Goal: Task Accomplishment & Management: Manage account settings

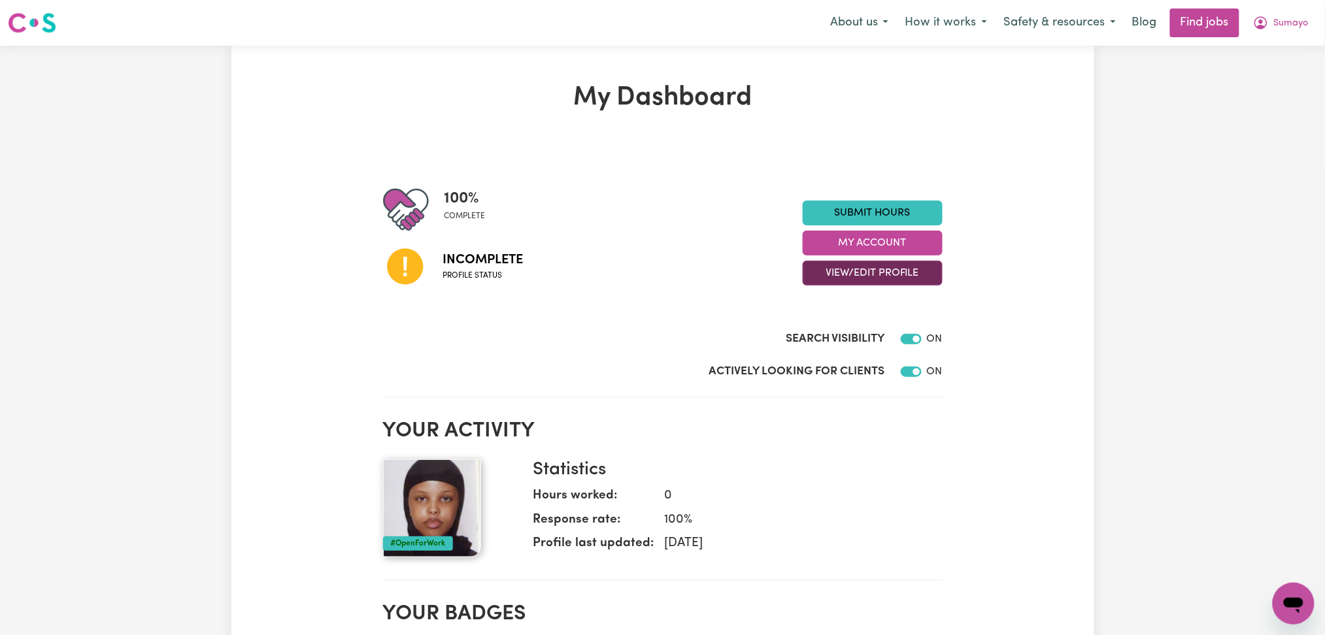
click at [832, 278] on button "View/Edit Profile" at bounding box center [873, 273] width 140 height 25
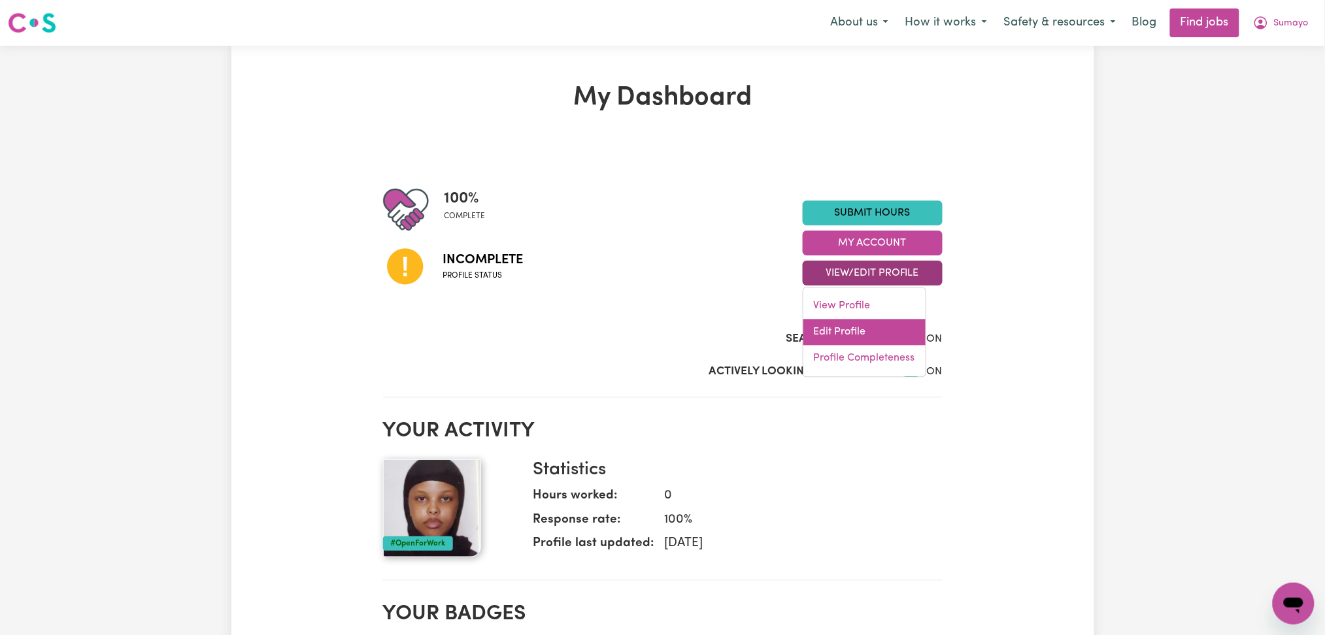
click at [837, 328] on link "Edit Profile" at bounding box center [864, 333] width 122 height 26
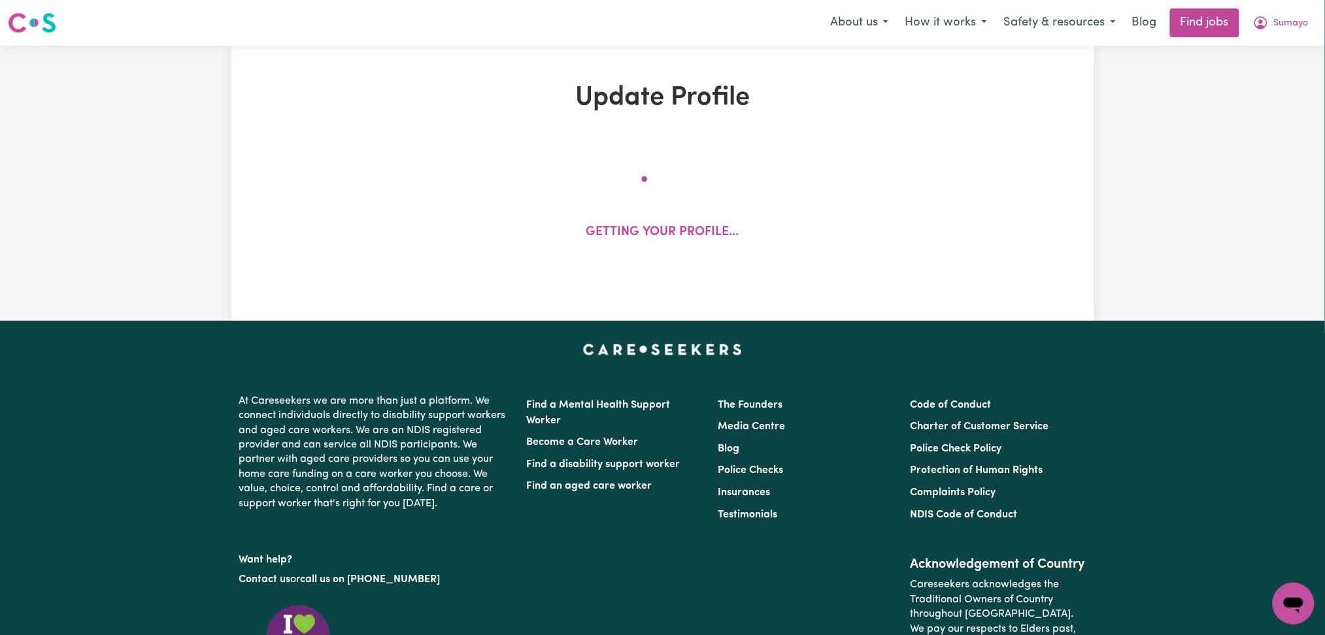
select select "female"
select select "Temporary Work Visa"
select select "Studying a healthcare related degree or qualification"
select select "50"
select select "65"
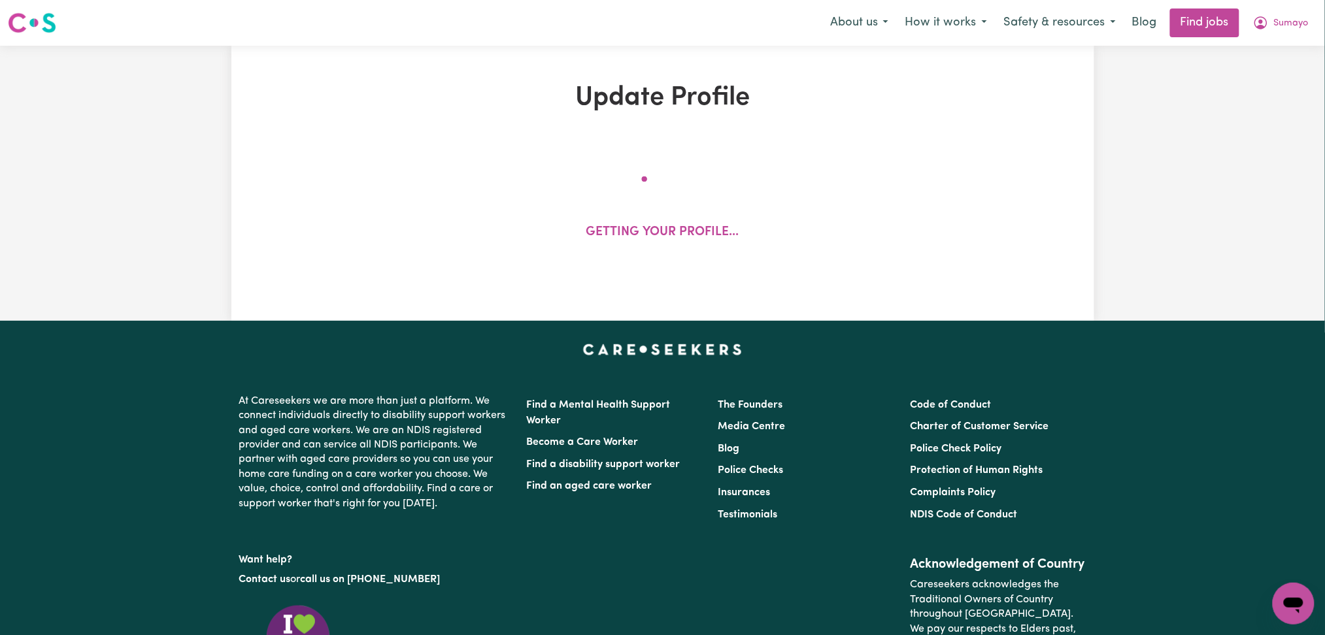
select select "70"
select select "90"
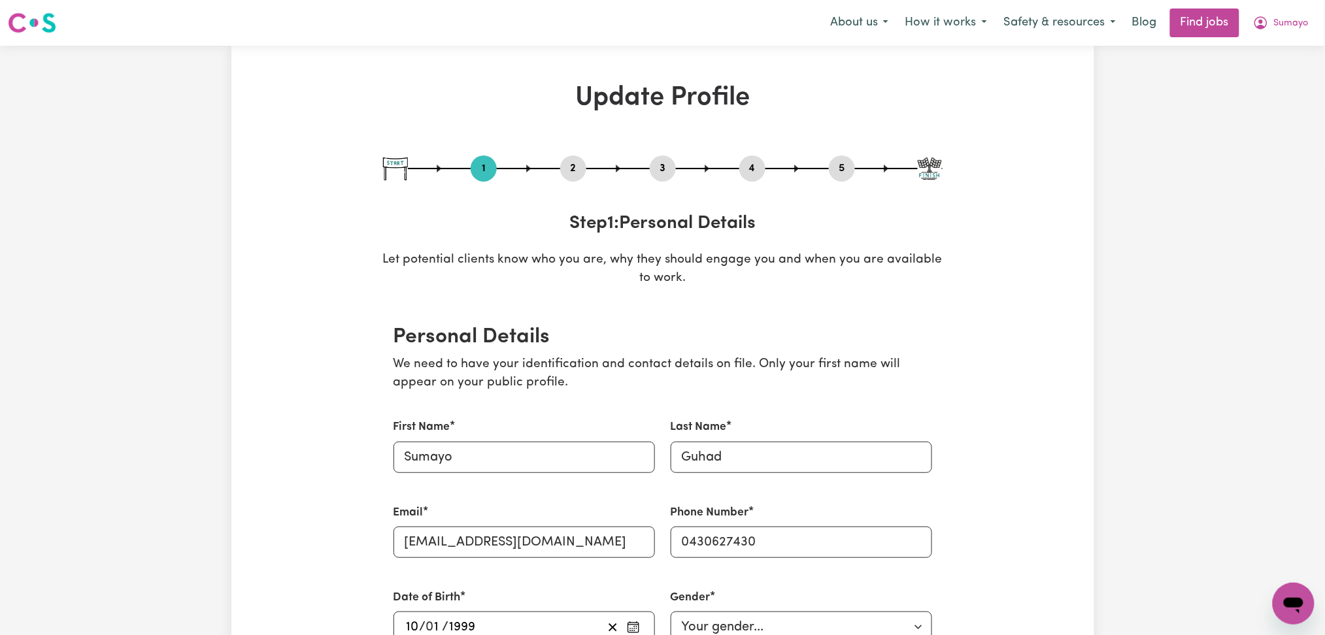
click at [669, 162] on button "3" at bounding box center [663, 168] width 26 height 17
select select "2022"
select select "2024"
select select "2025"
select select "Certificate III (Individual Support)"
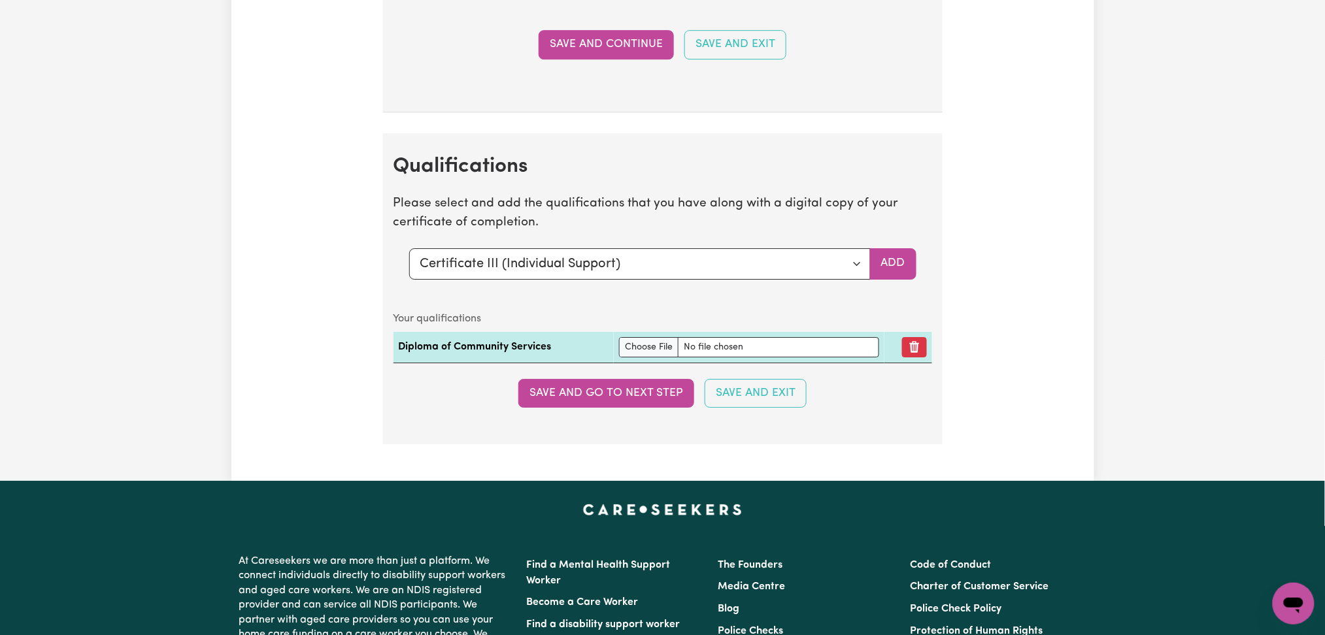
scroll to position [3374, 0]
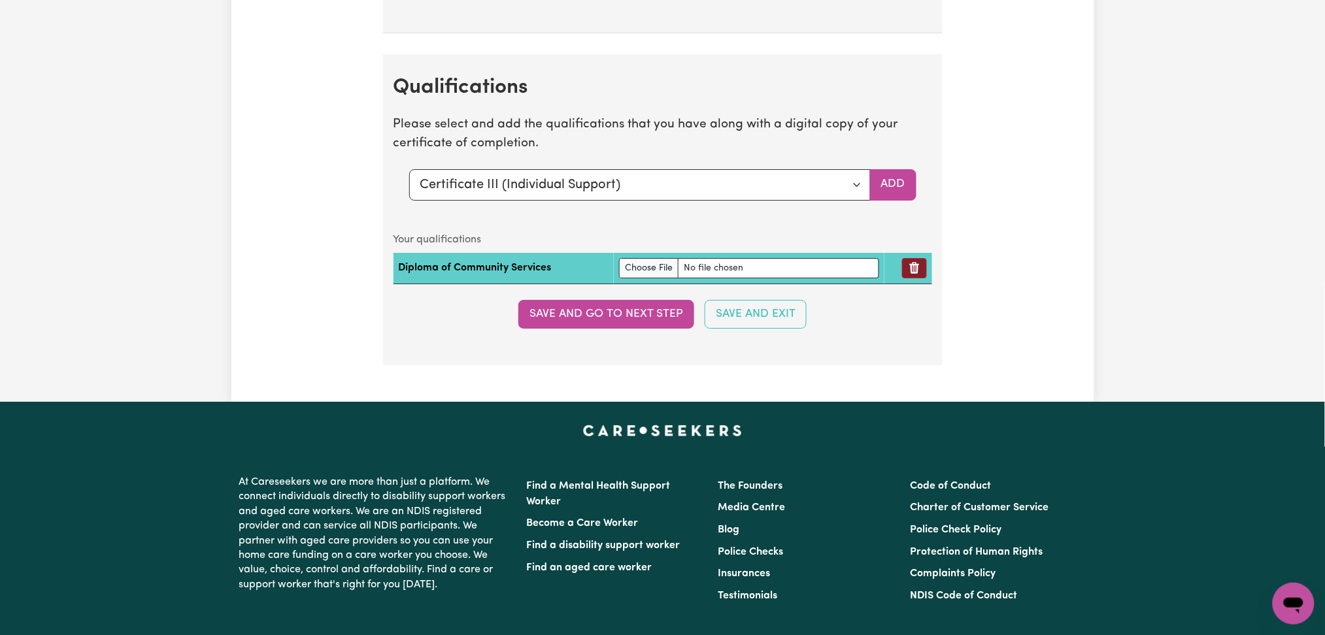
click at [923, 273] on button "Remove qualification" at bounding box center [914, 268] width 25 height 20
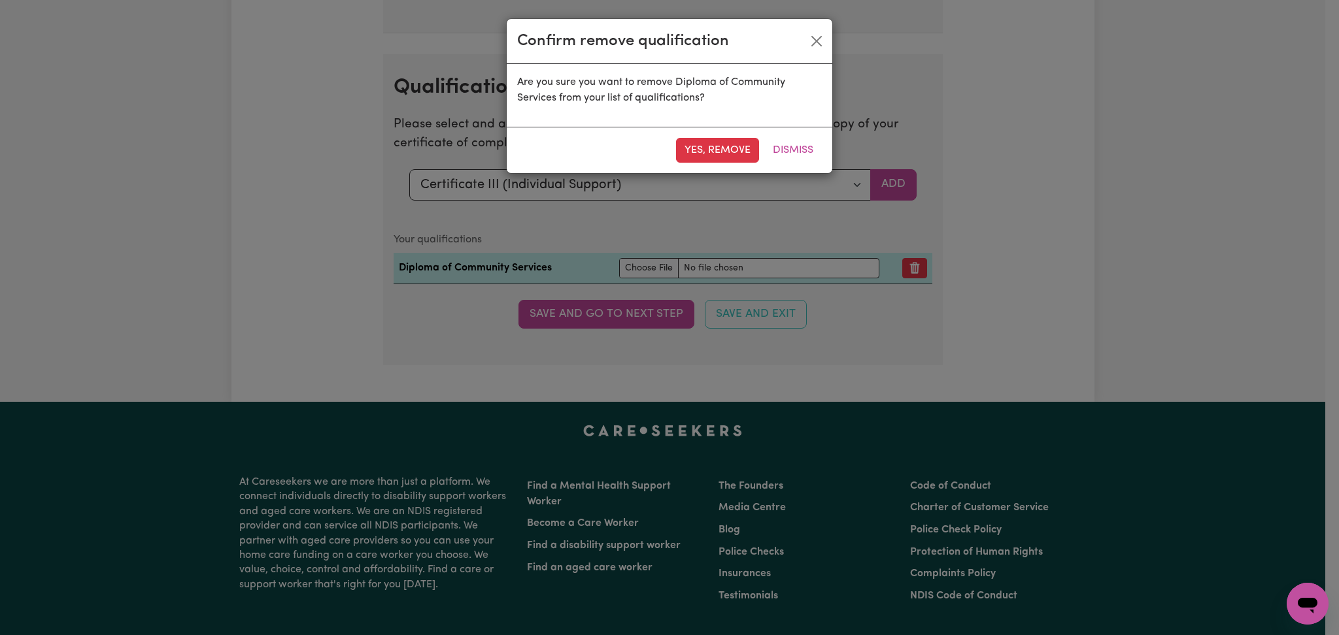
drag, startPoint x: 554, startPoint y: 117, endPoint x: 560, endPoint y: 123, distance: 8.3
click at [554, 117] on div "Are you sure you want to remove Diploma of Community Services from your list of…" at bounding box center [670, 95] width 326 height 63
click at [701, 159] on button "Yes, remove" at bounding box center [717, 150] width 83 height 25
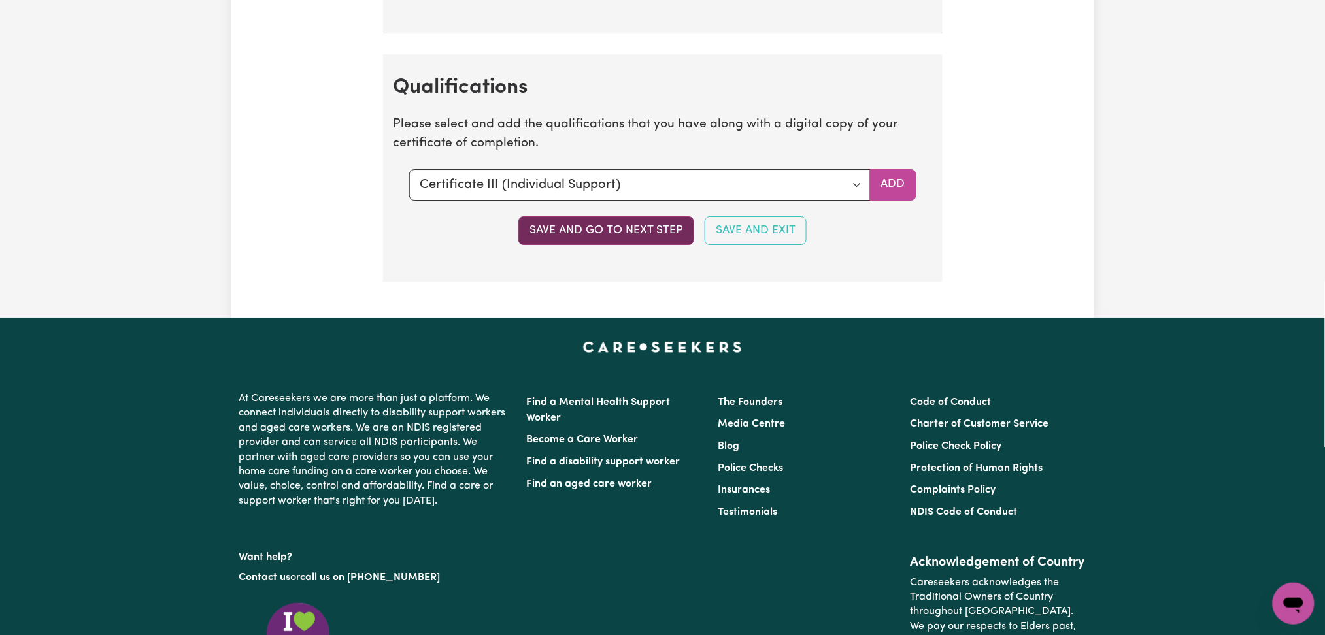
click at [633, 231] on button "Save and go to next step" at bounding box center [606, 230] width 176 height 29
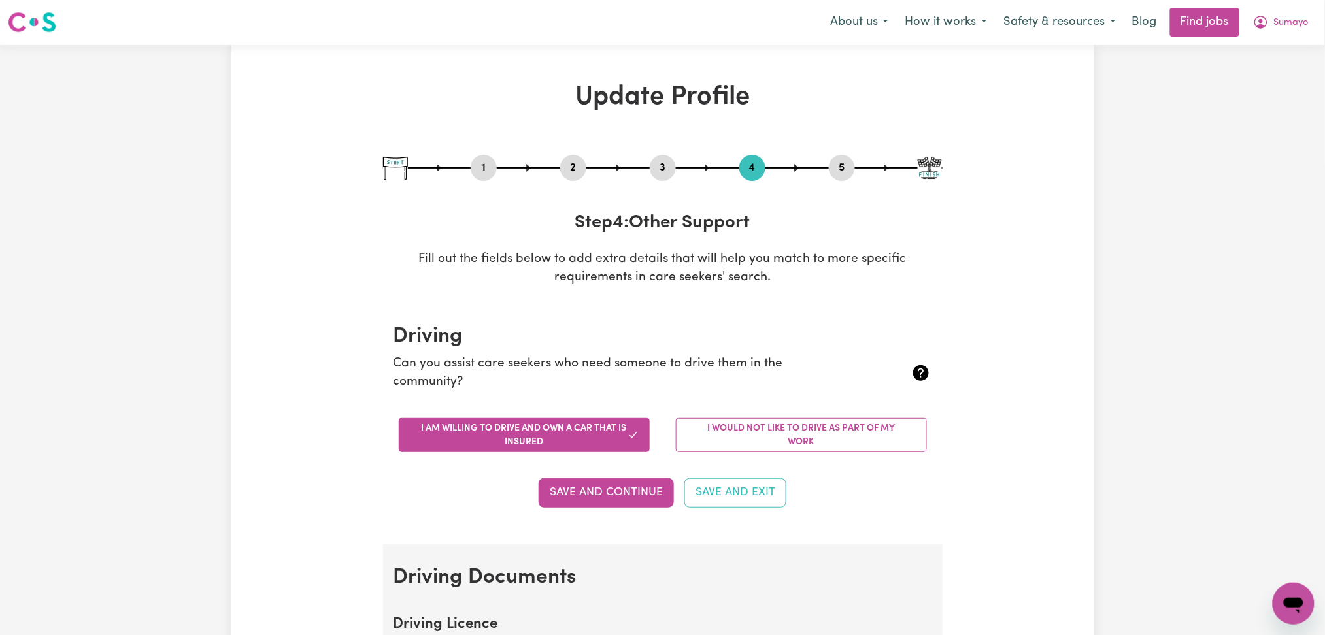
scroll to position [0, 0]
click at [578, 169] on button "2" at bounding box center [573, 168] width 26 height 17
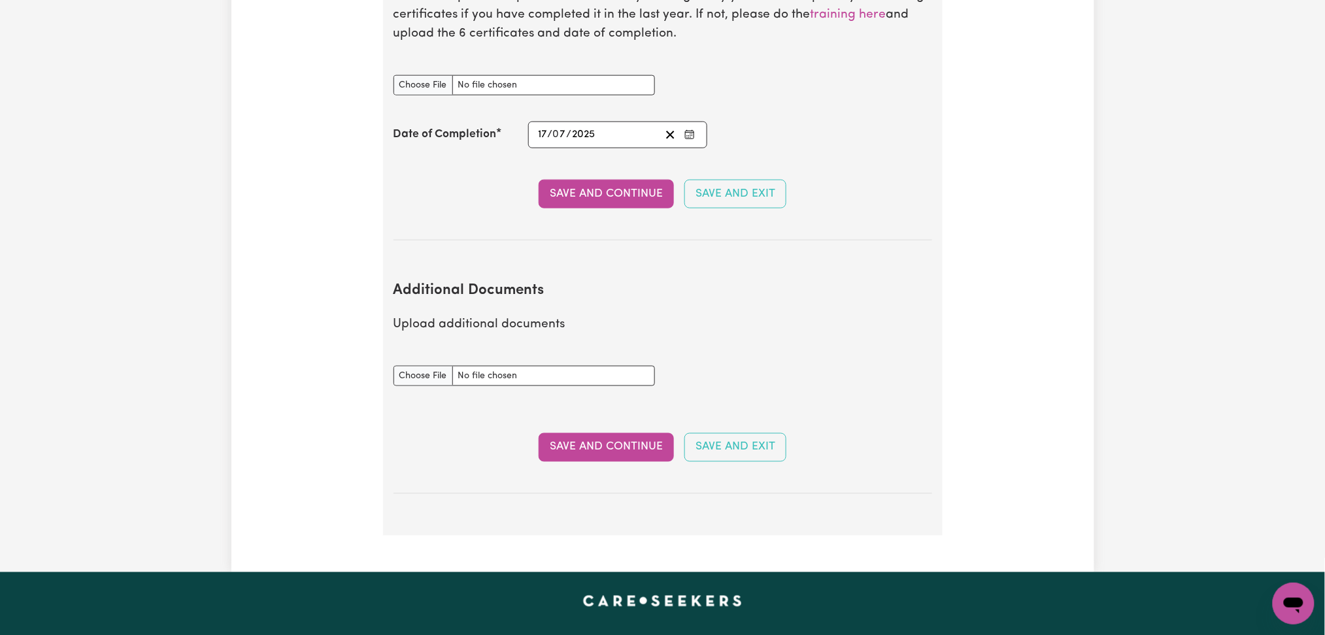
scroll to position [2179, 0]
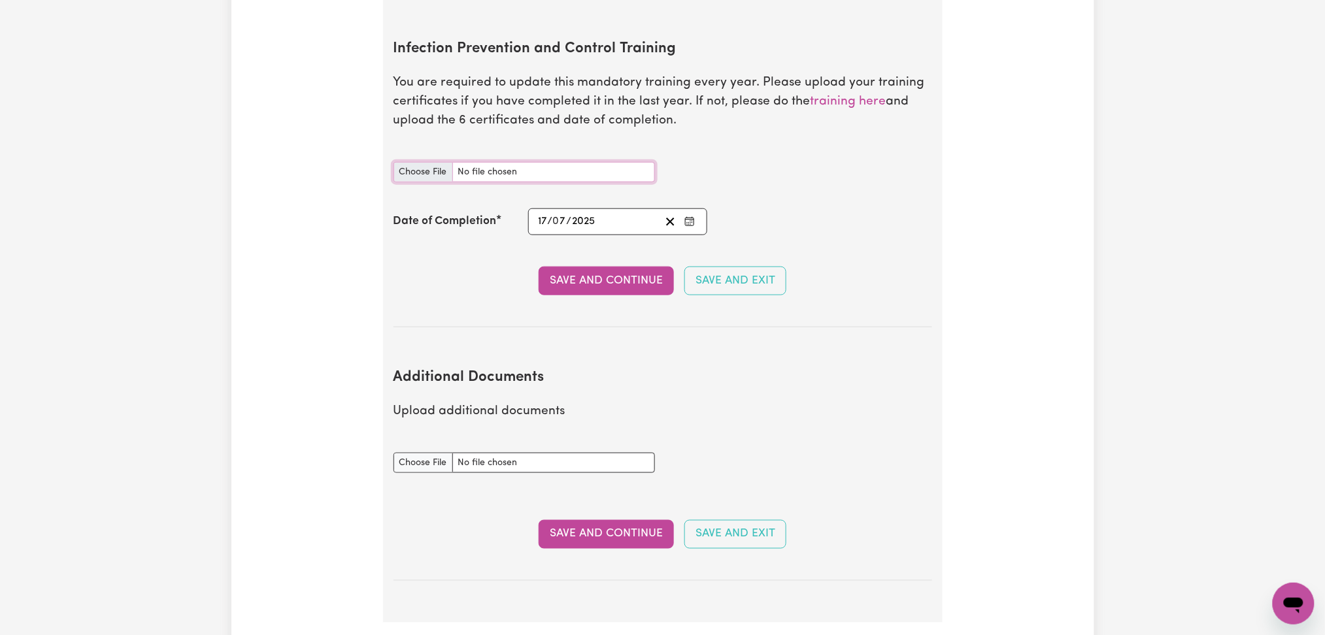
click at [422, 162] on input "Infection Prevention and Control Training document" at bounding box center [524, 172] width 261 height 20
type input "C:\fakepath\Sumayo Guhad Infection Prevention and Control Training.pdf"
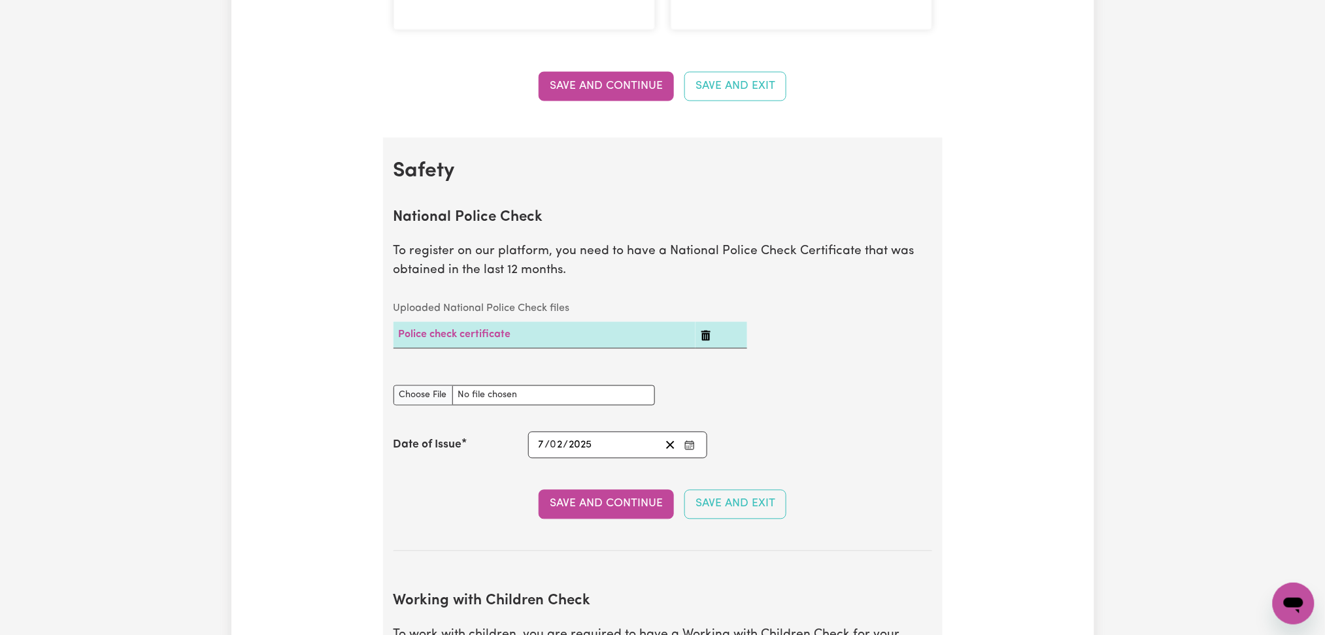
scroll to position [0, 0]
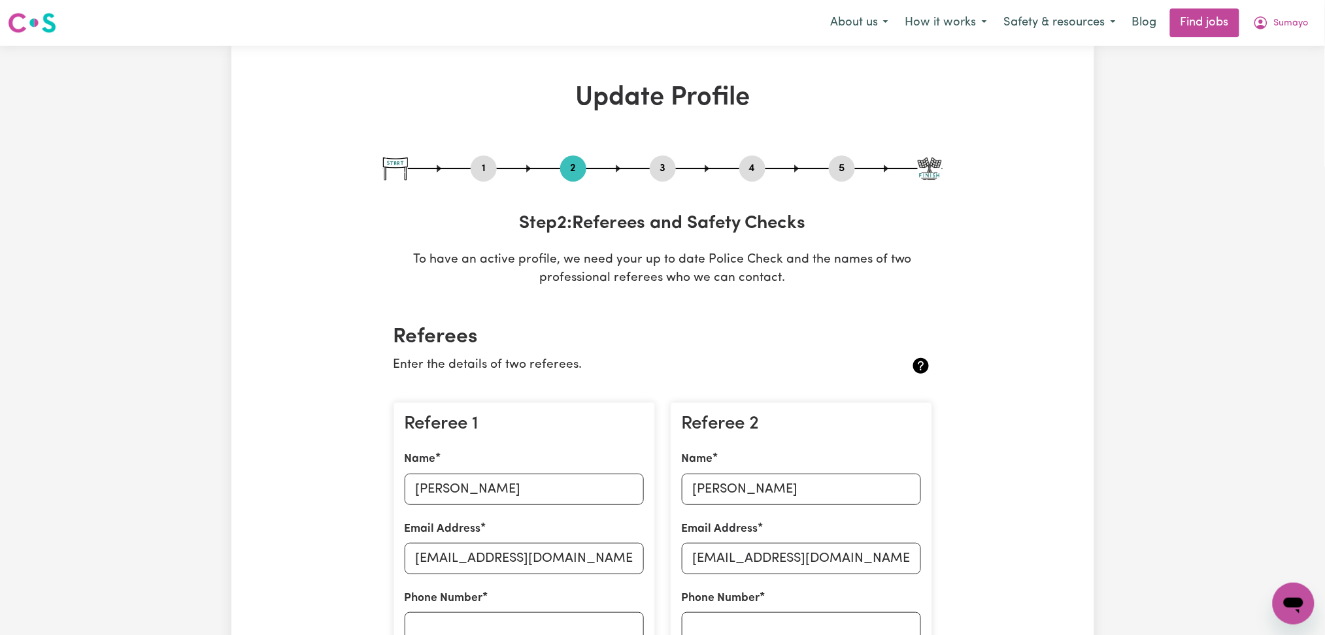
click at [664, 168] on button "3" at bounding box center [663, 168] width 26 height 17
select select "2022"
select select "2024"
select select "2025"
select select "Certificate III (Individual Support)"
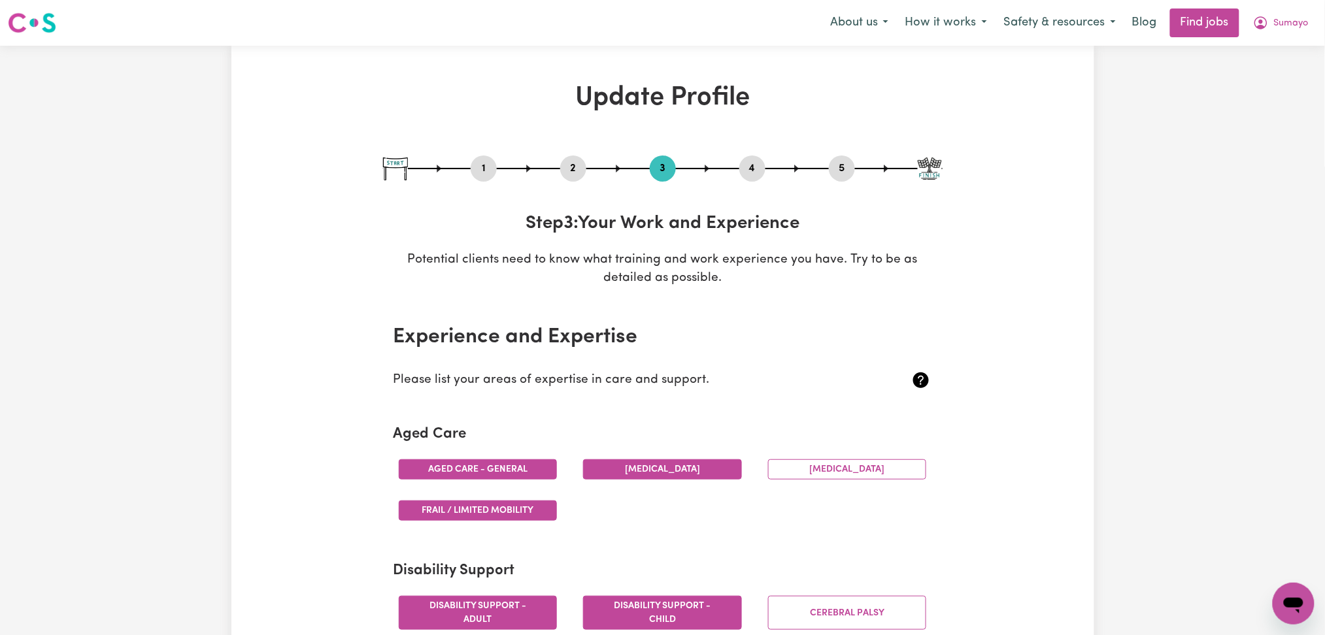
click at [748, 169] on button "4" at bounding box center [752, 168] width 26 height 17
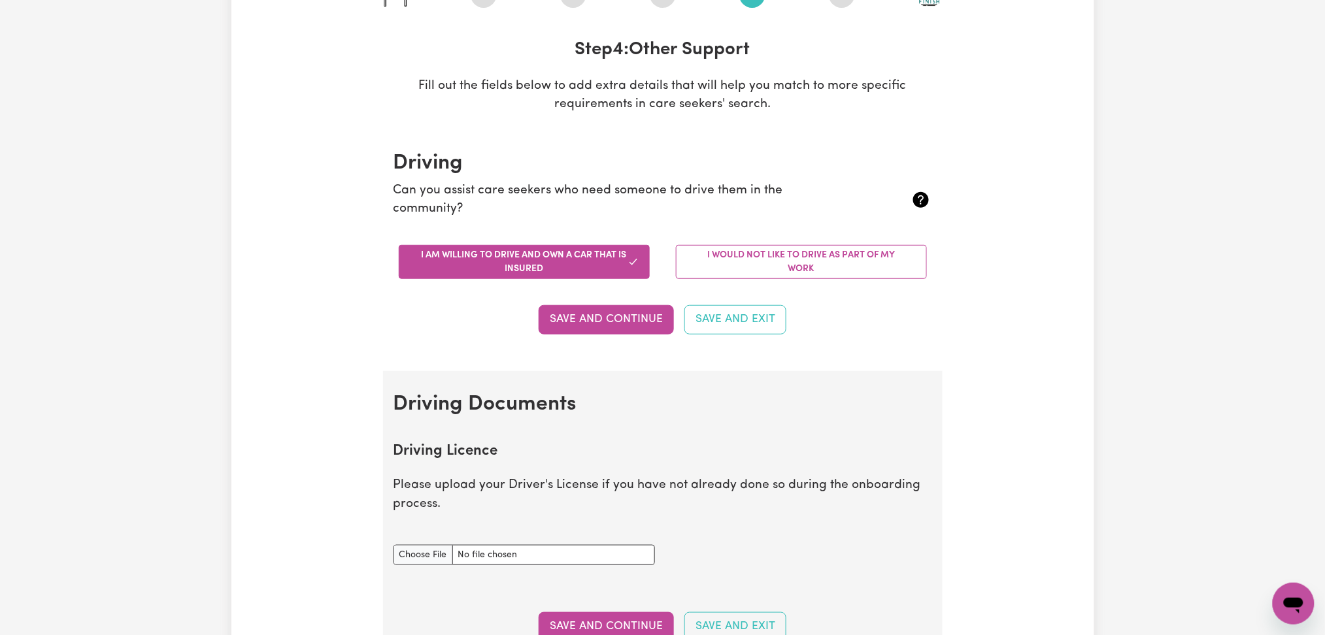
scroll to position [523, 0]
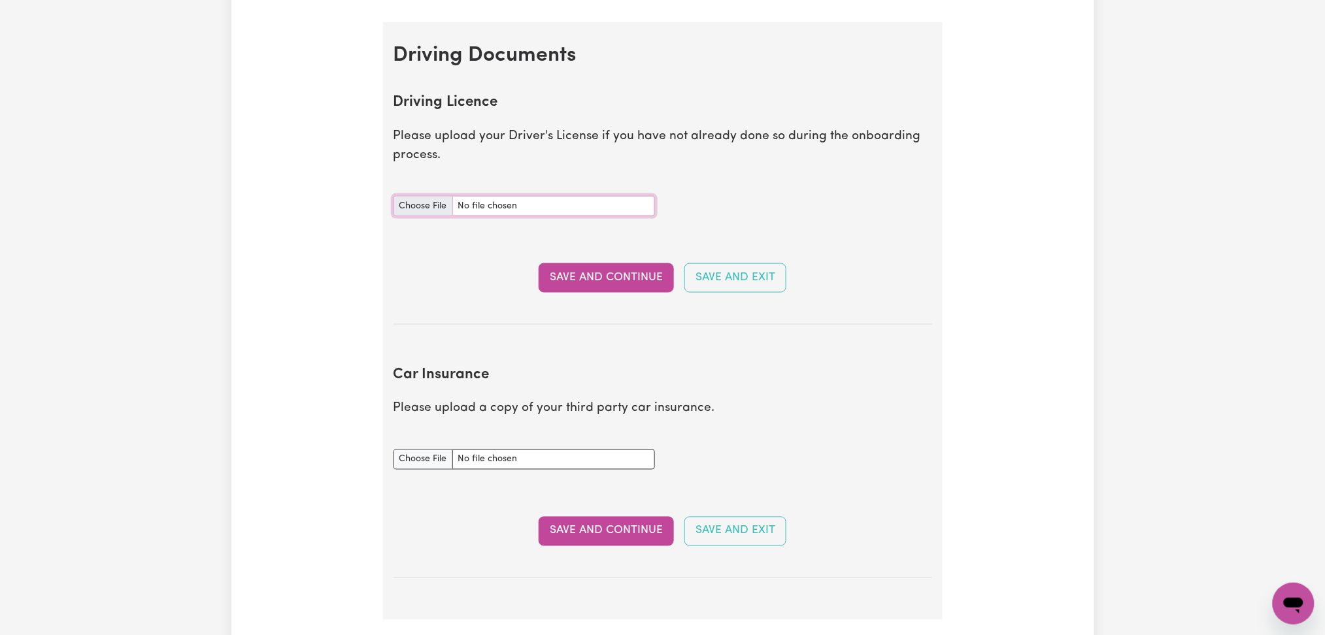
click at [408, 203] on input "Driving Licence document" at bounding box center [524, 206] width 261 height 20
type input "C:\fakepath\Sumayo Guhad DL.jpeg"
click at [569, 273] on button "Save and Continue" at bounding box center [606, 277] width 135 height 29
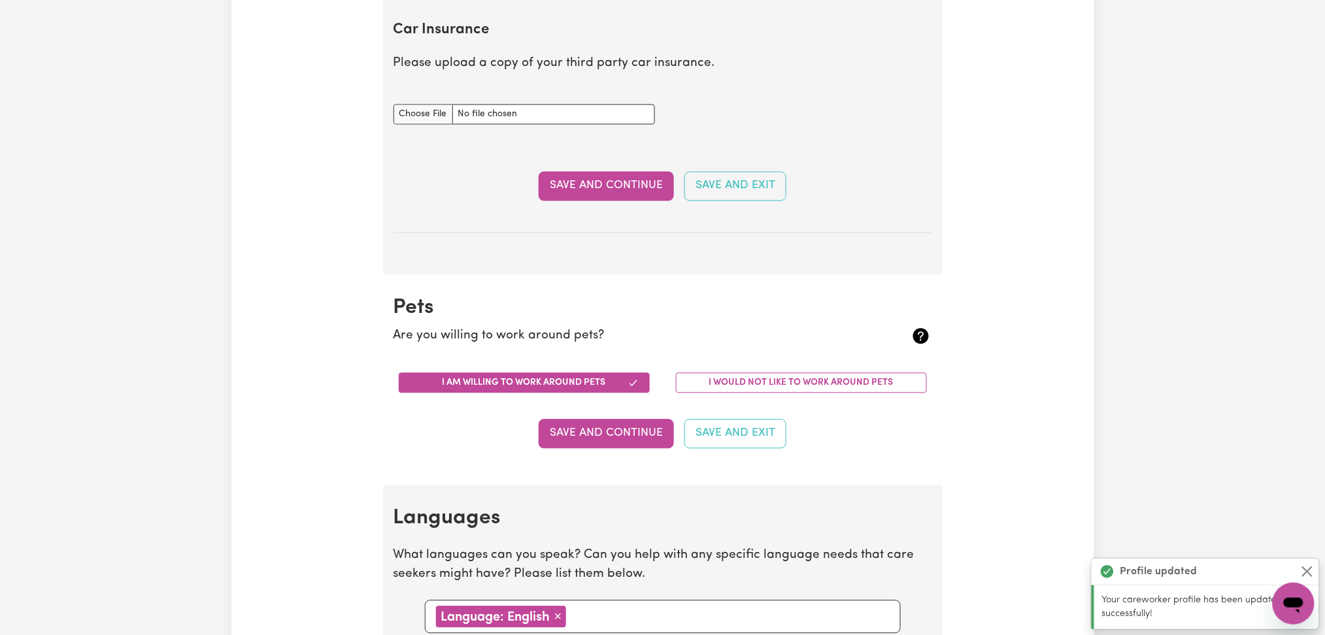
scroll to position [869, 0]
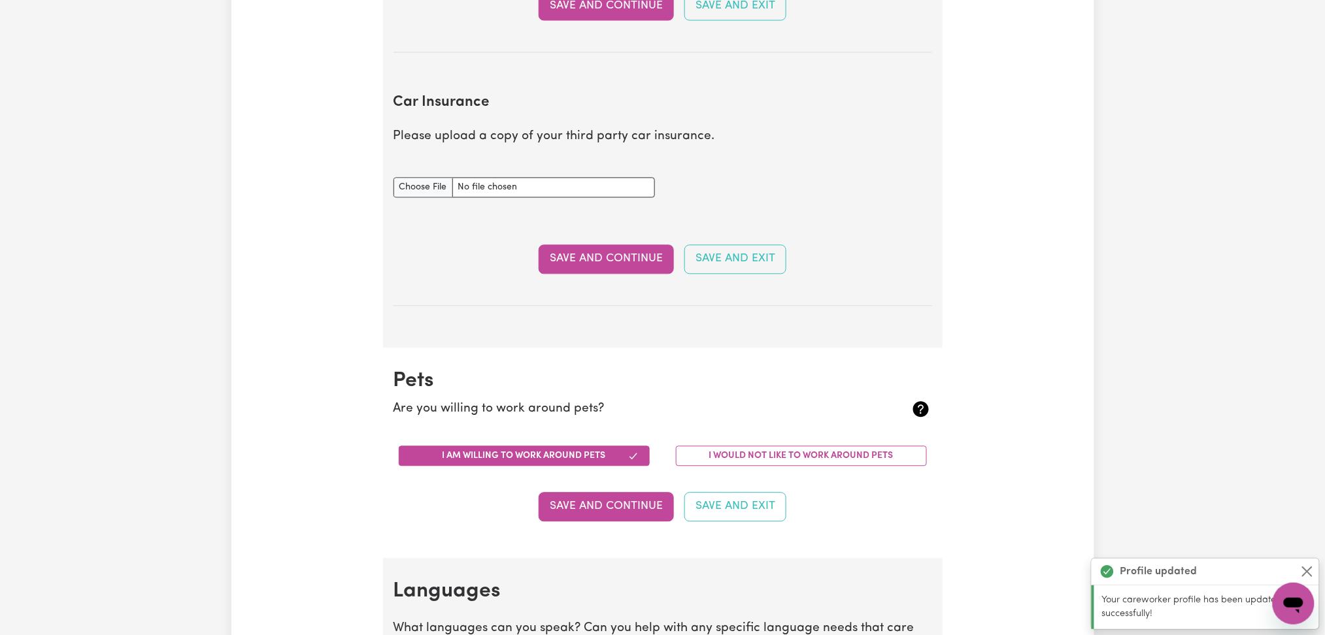
click at [414, 178] on div "Car Insurance document" at bounding box center [524, 180] width 261 height 36
click at [416, 186] on input "Car Insurance document" at bounding box center [524, 188] width 261 height 20
type input "C:\fakepath\Sumayo Guhad Green Slip Certificate.pdf"
click at [587, 264] on button "Save and Continue" at bounding box center [606, 259] width 135 height 29
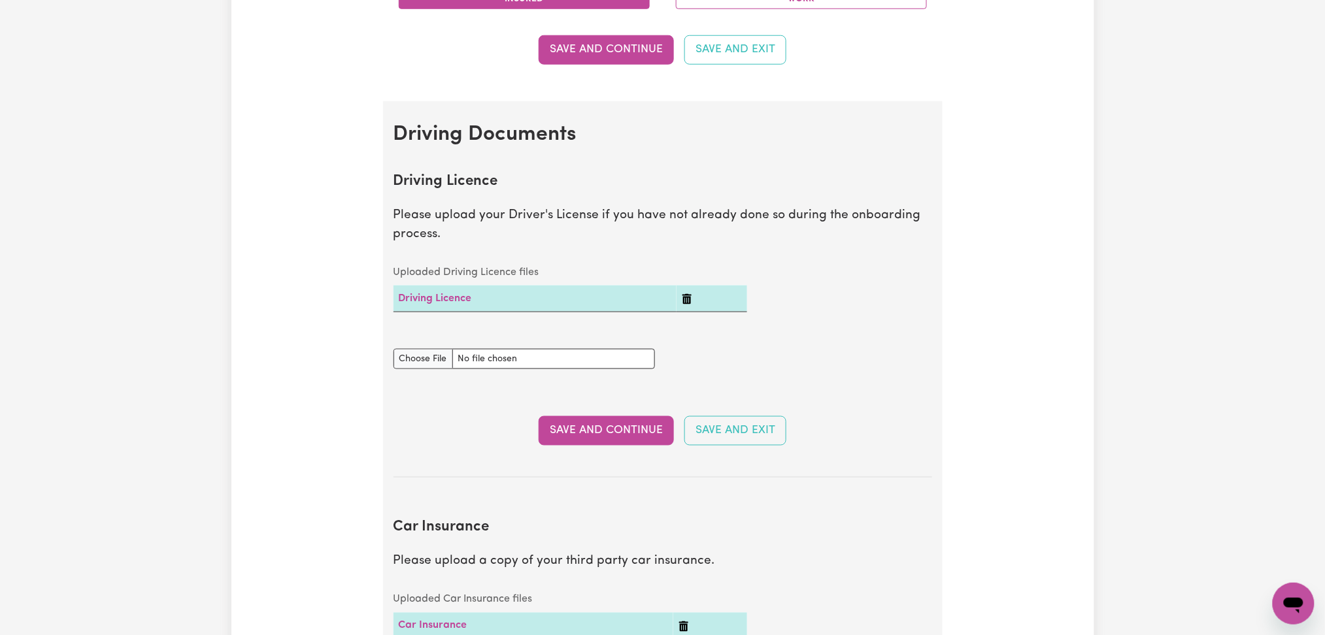
scroll to position [0, 0]
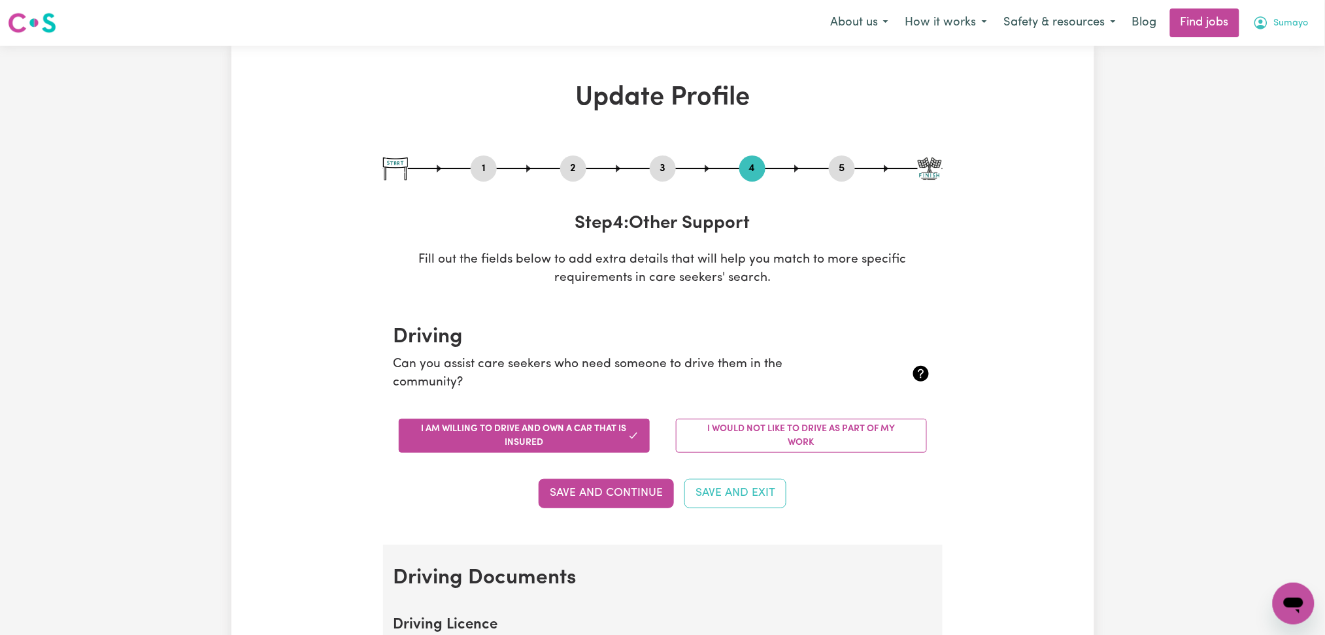
click at [1268, 26] on icon "My Account" at bounding box center [1261, 23] width 16 height 16
click at [1251, 76] on link "My Dashboard" at bounding box center [1264, 75] width 103 height 25
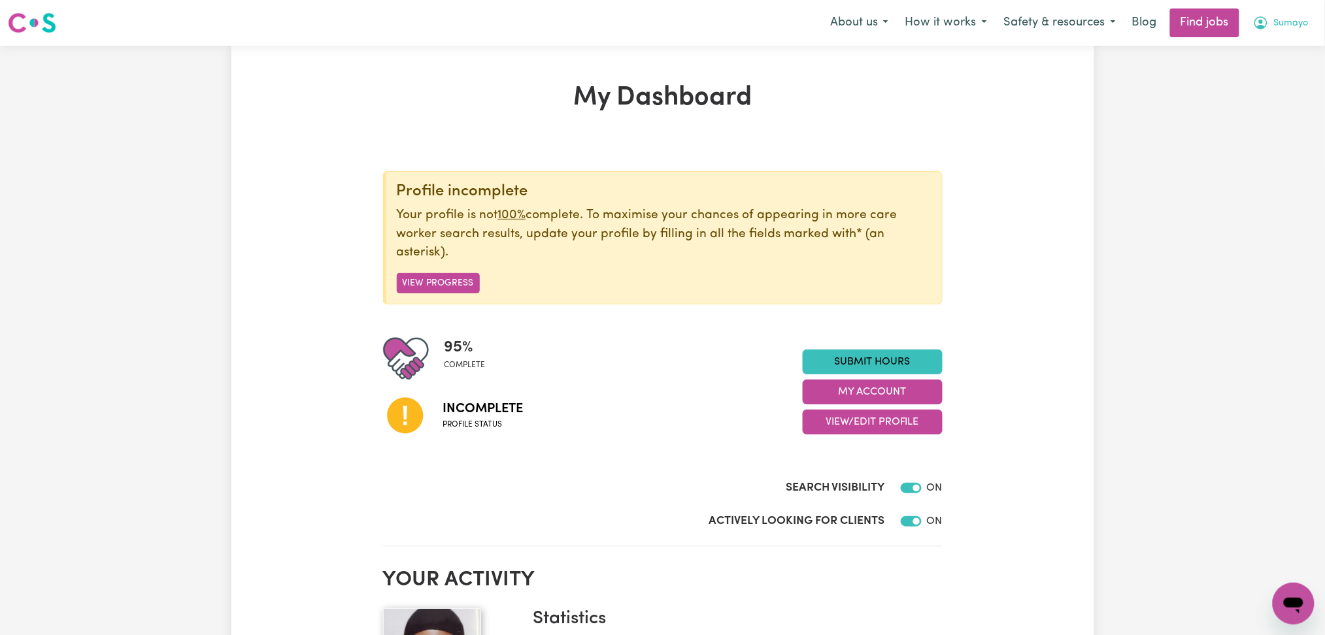
click at [1287, 20] on span "Sumayo" at bounding box center [1291, 23] width 35 height 14
click at [1262, 108] on link "Logout" at bounding box center [1264, 100] width 103 height 25
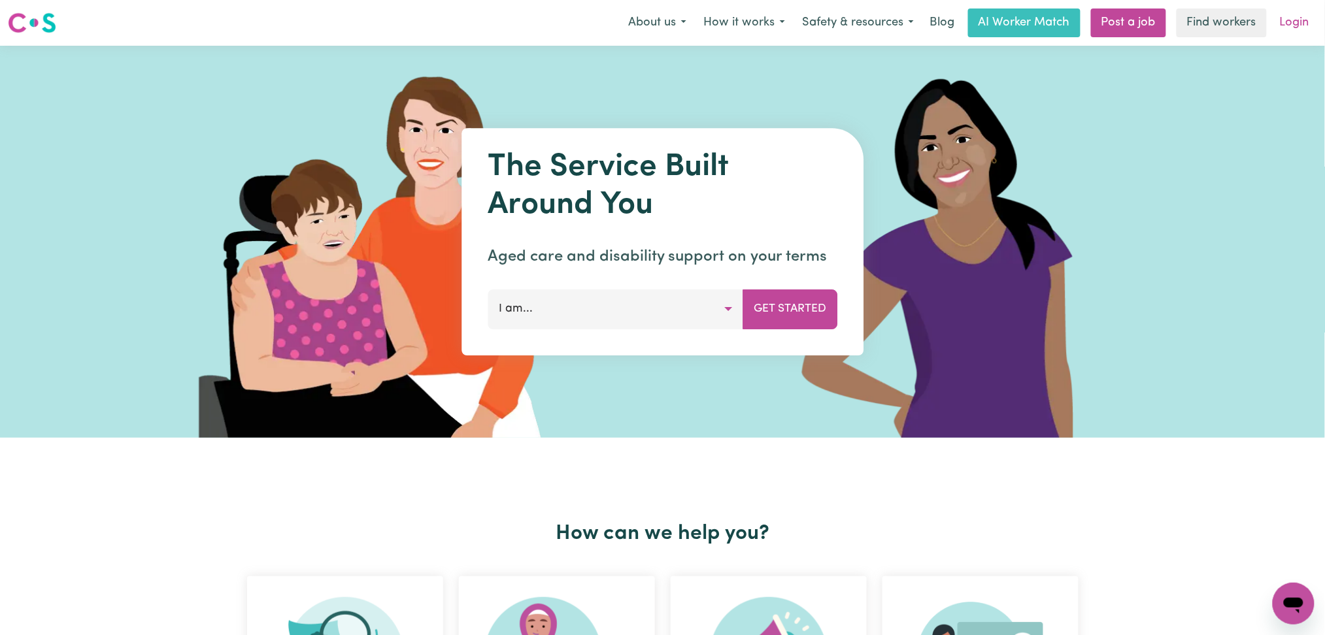
click at [1285, 25] on link "Login" at bounding box center [1294, 22] width 45 height 29
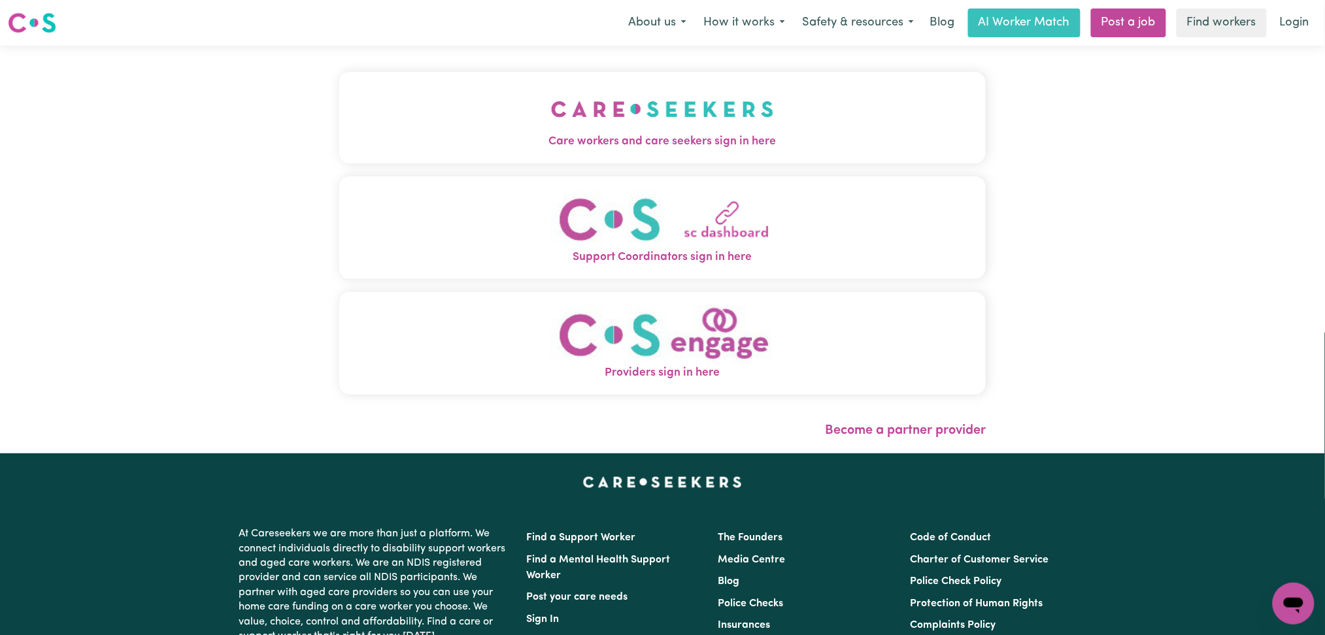
click at [482, 105] on button "Care workers and care seekers sign in here" at bounding box center [662, 118] width 647 height 92
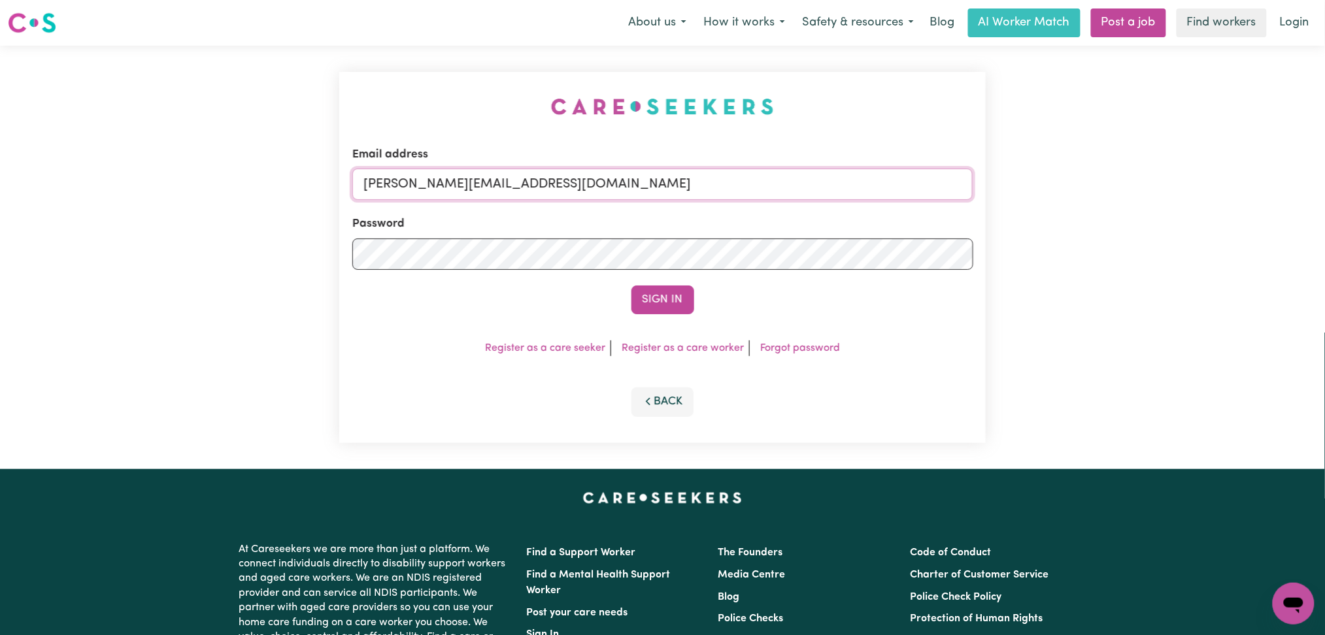
click at [557, 197] on input "toni@careseekers.com.au" at bounding box center [662, 184] width 621 height 31
drag, startPoint x: 431, startPoint y: 188, endPoint x: 775, endPoint y: 235, distance: 347.1
click at [859, 214] on form "Email address Superuser~jakedworkin@hotmail.com Password Sign In" at bounding box center [662, 230] width 621 height 168
type input "Superuser~eyachidera13@gmail.com"
click at [671, 282] on form "Email address Superuser~eyachidera13@gmail.com Password Sign In" at bounding box center [662, 230] width 621 height 168
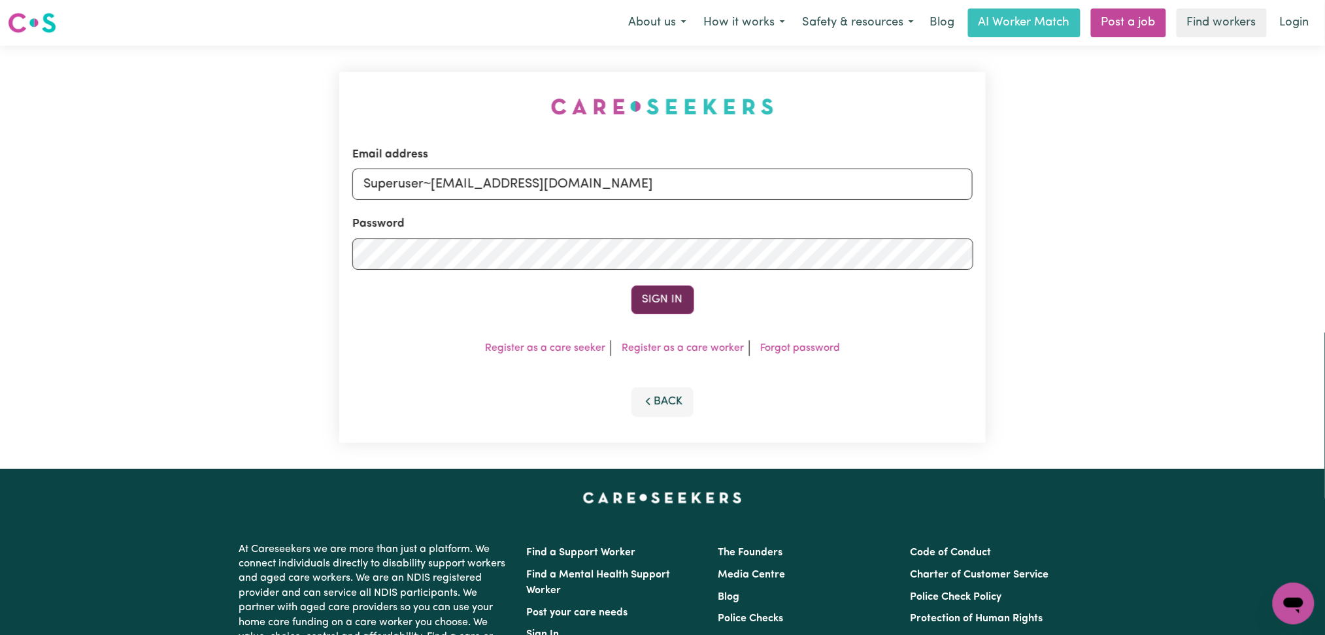
click at [665, 292] on button "Sign In" at bounding box center [662, 300] width 63 height 29
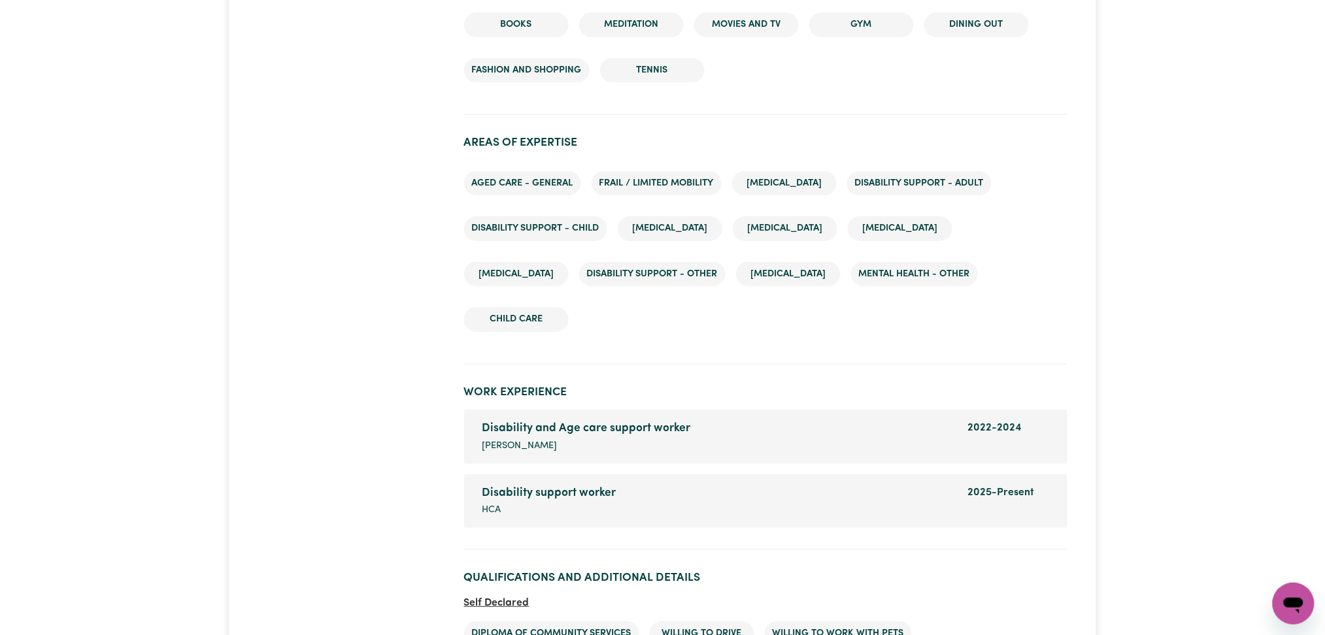
scroll to position [2092, 0]
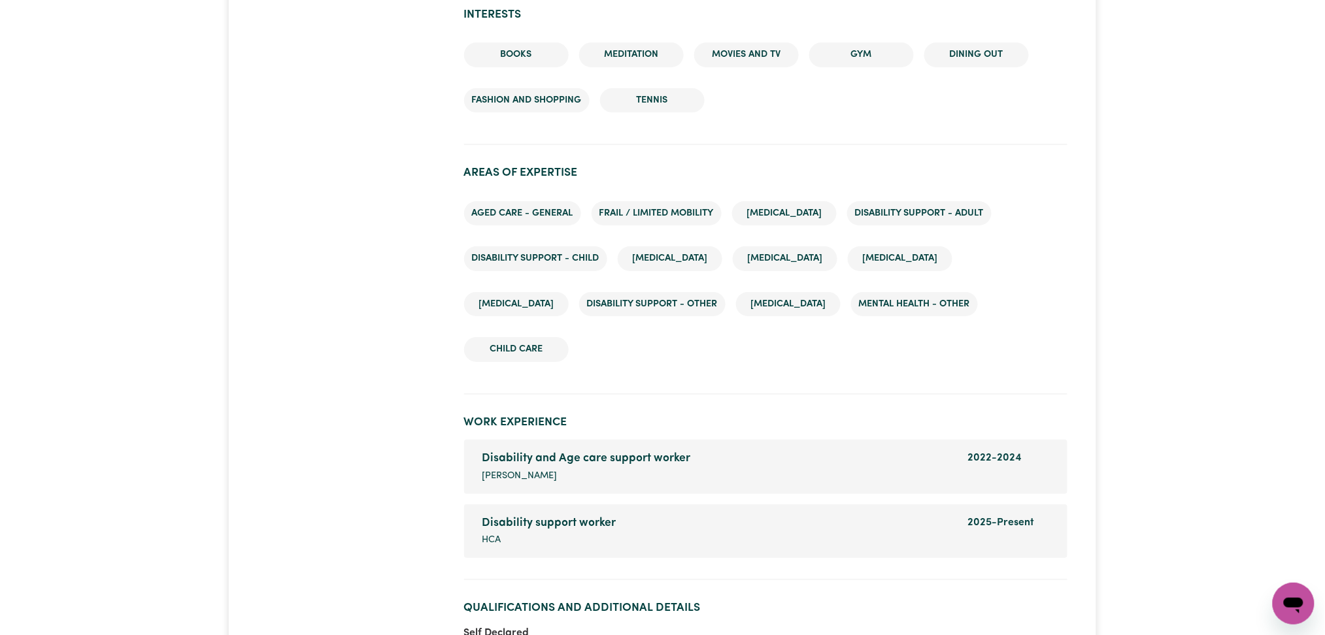
scroll to position [2149, 0]
